Goal: Find specific page/section

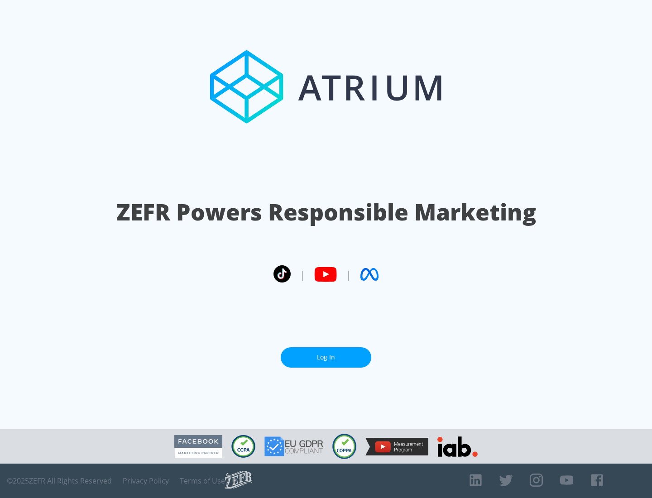
click at [326, 357] on link "Log In" at bounding box center [326, 357] width 91 height 20
